Goal: Information Seeking & Learning: Compare options

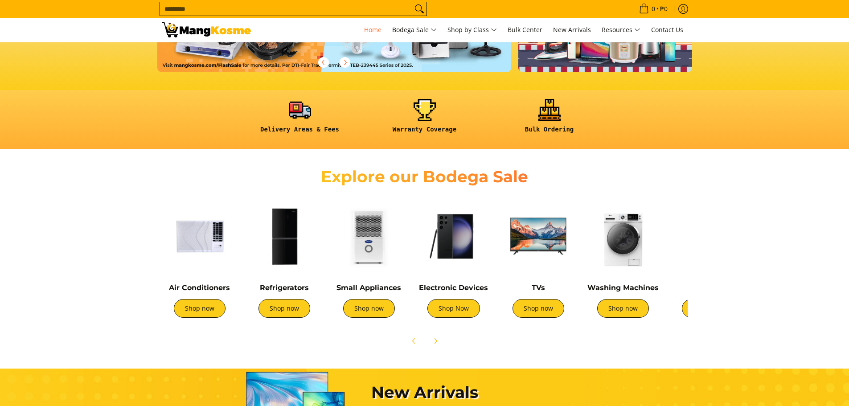
scroll to position [268, 0]
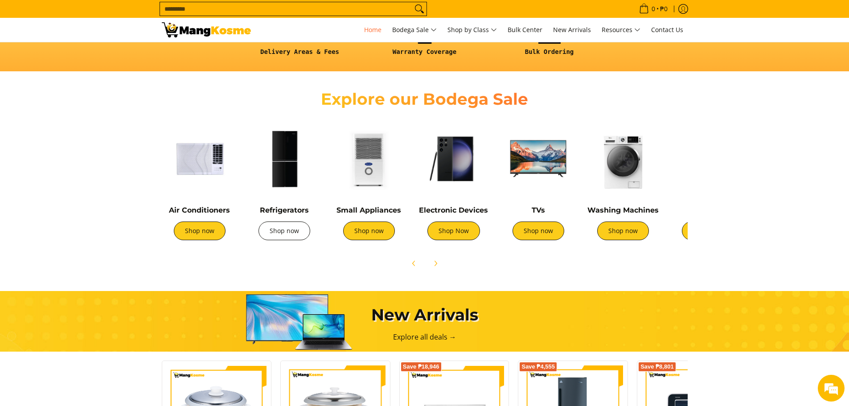
click at [282, 230] on link "Shop now" at bounding box center [285, 231] width 52 height 19
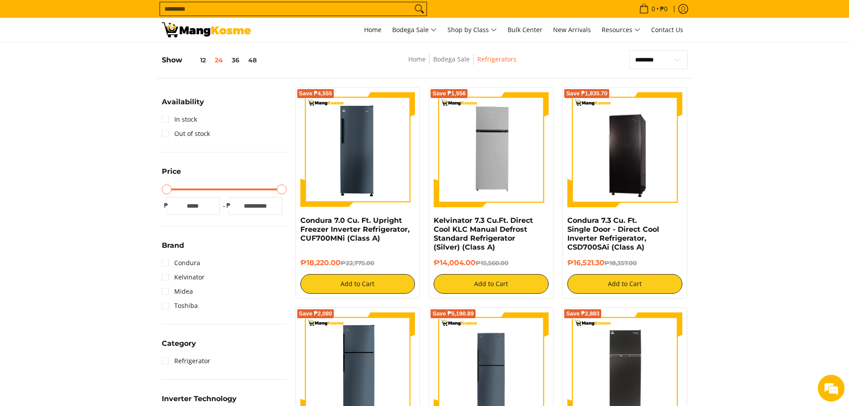
scroll to position [134, 0]
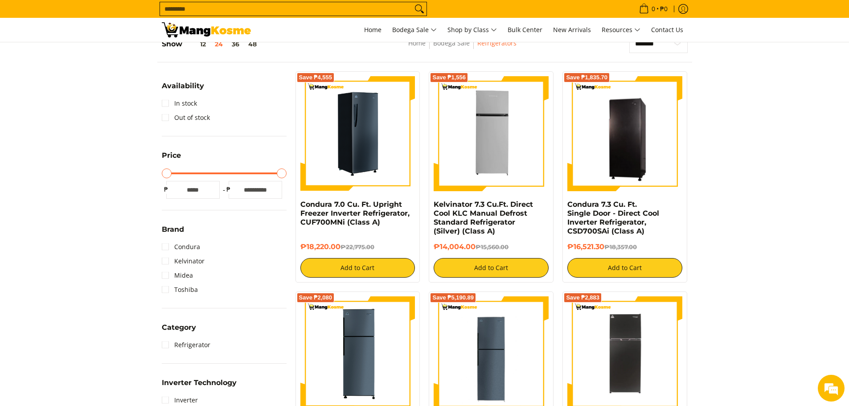
click at [349, 152] on img at bounding box center [358, 133] width 115 height 115
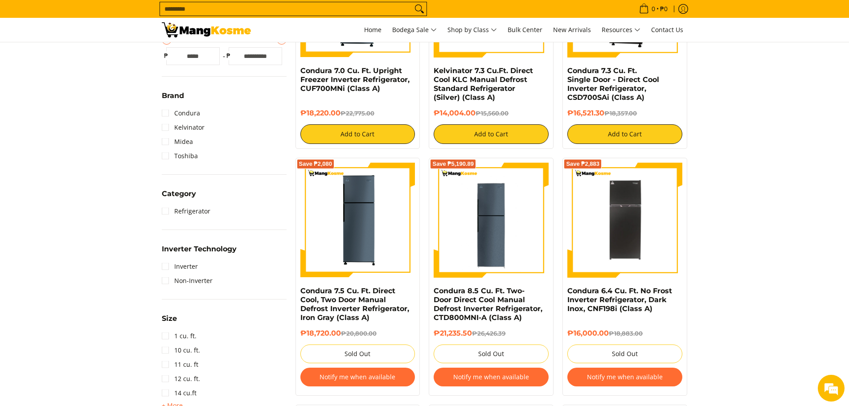
scroll to position [312, 0]
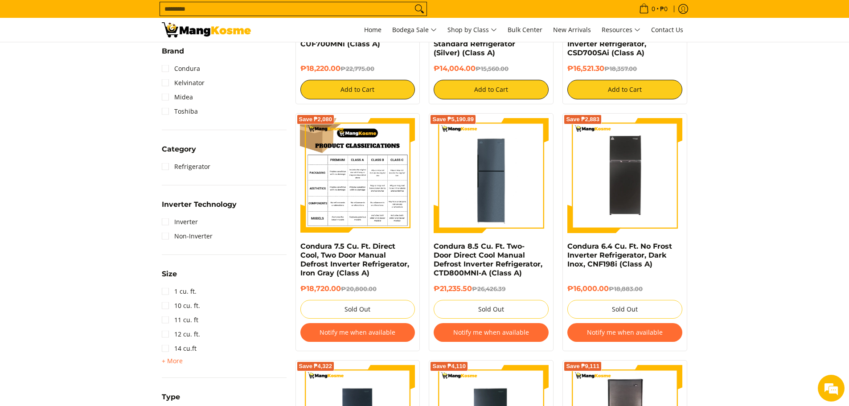
click at [353, 165] on img at bounding box center [358, 175] width 115 height 115
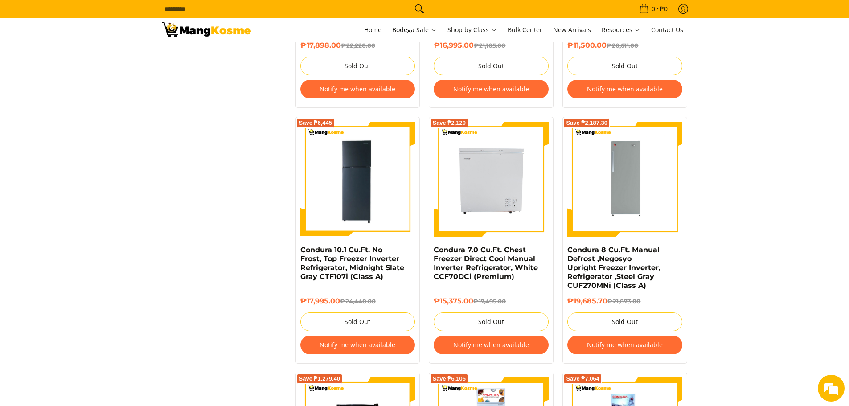
scroll to position [847, 0]
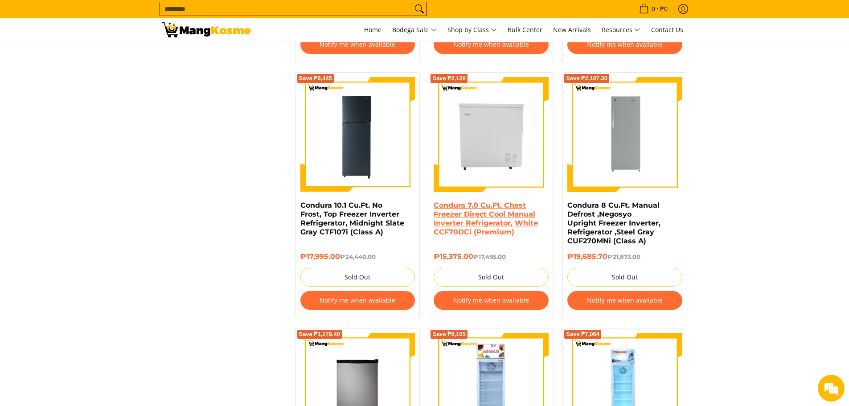
click at [490, 220] on link "Condura 7.0 Cu.Ft. Chest Freezer Direct Cool Manual Inverter Refrigerator, Whit…" at bounding box center [486, 218] width 104 height 35
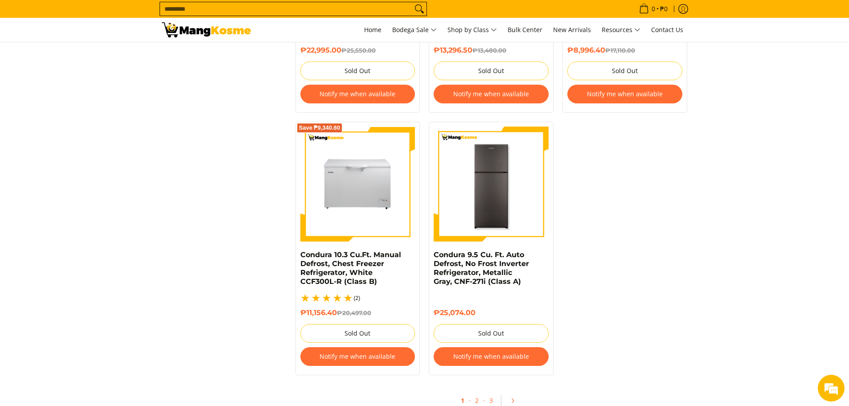
scroll to position [2017, 0]
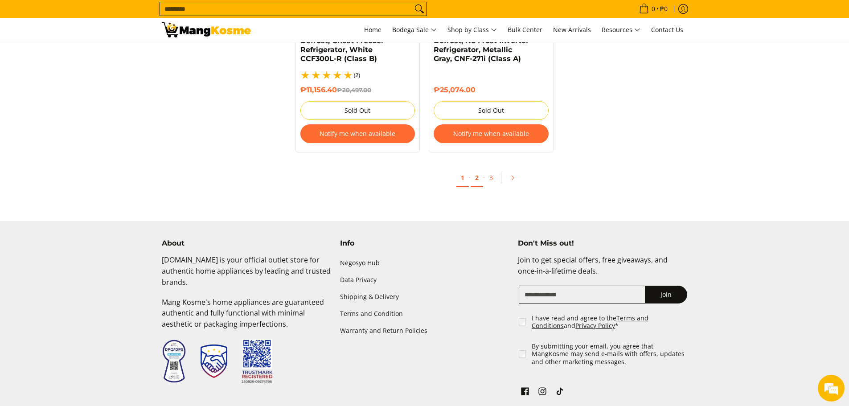
click at [472, 169] on link "2" at bounding box center [477, 178] width 12 height 18
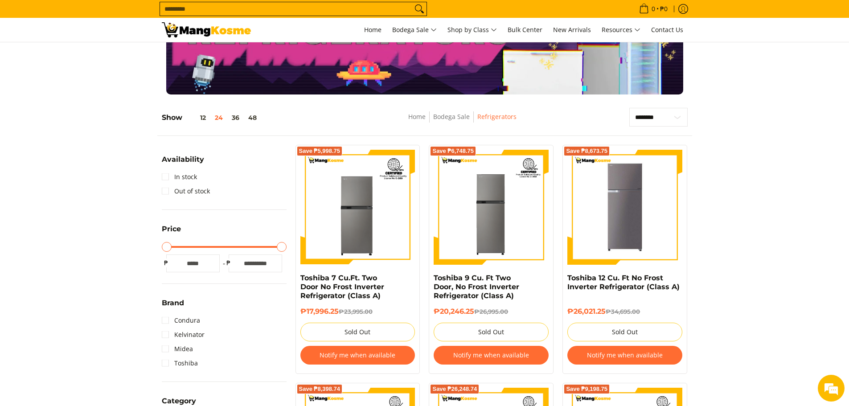
scroll to position [45, 0]
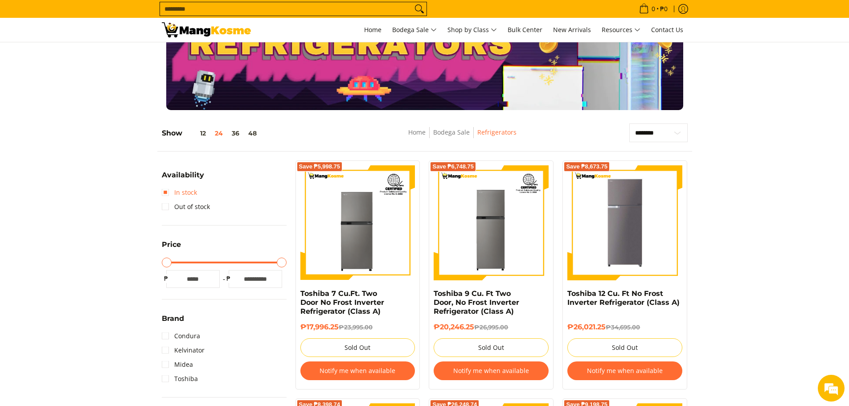
click at [166, 189] on link "In stock" at bounding box center [179, 192] width 35 height 14
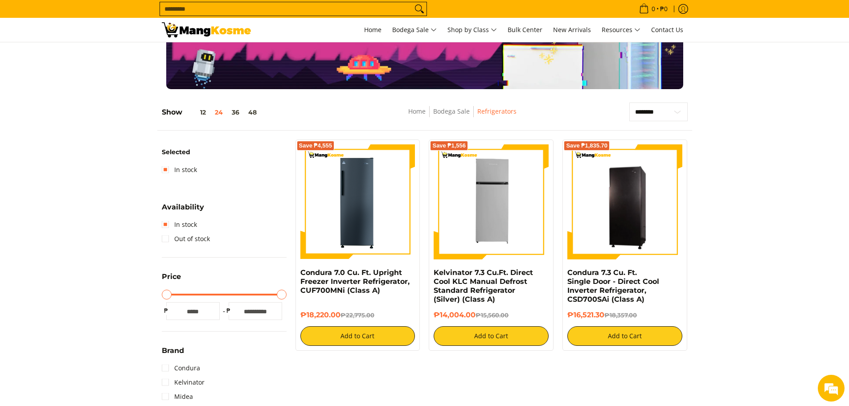
scroll to position [81, 0]
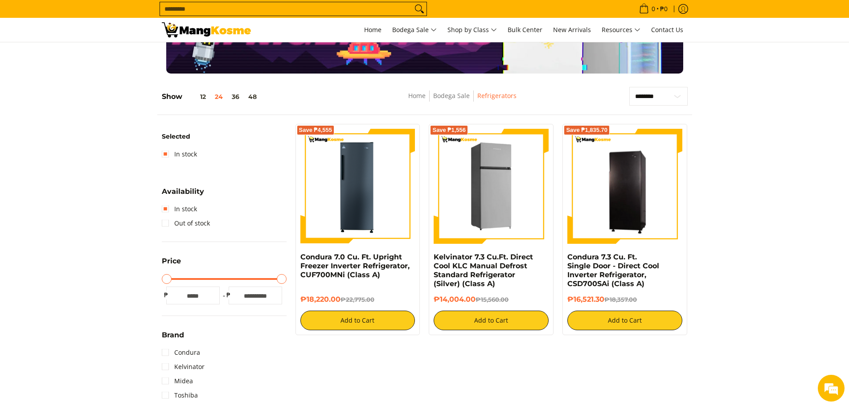
click at [492, 195] on img at bounding box center [491, 186] width 115 height 115
